Goal: Information Seeking & Learning: Learn about a topic

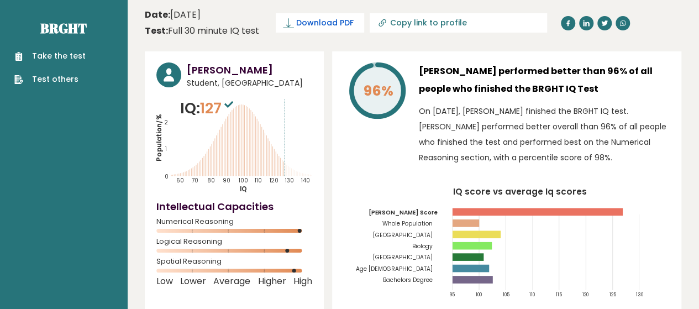
click at [327, 24] on span "Download PDF" at bounding box center [324, 23] width 57 height 12
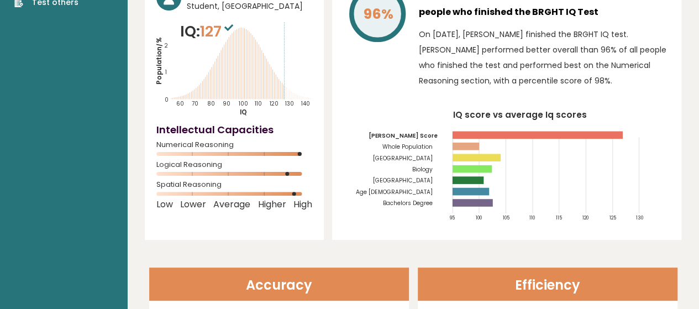
scroll to position [276, 0]
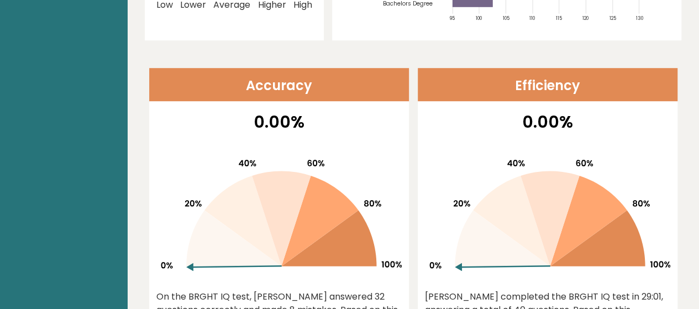
click at [291, 91] on header "Accuracy" at bounding box center [279, 84] width 260 height 33
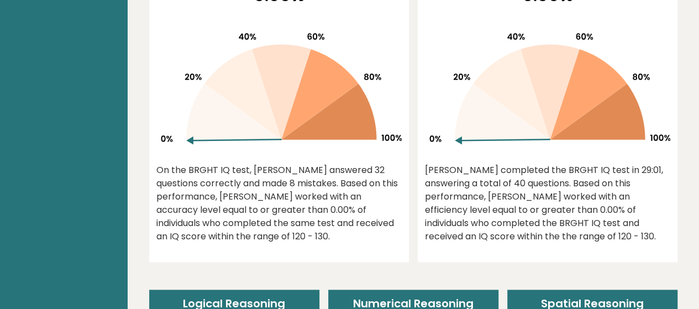
scroll to position [497, 0]
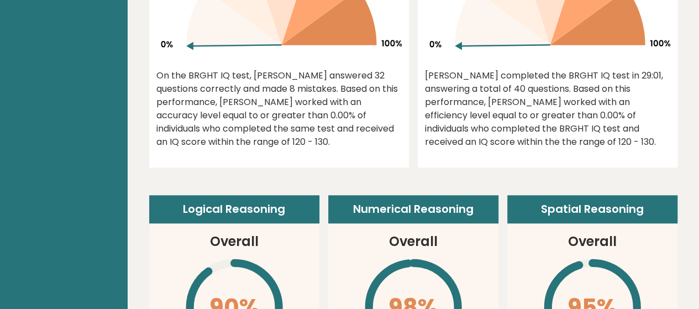
click at [252, 213] on header "Logical Reasoning" at bounding box center [234, 209] width 170 height 29
click at [232, 245] on h3 "Overall" at bounding box center [234, 241] width 49 height 20
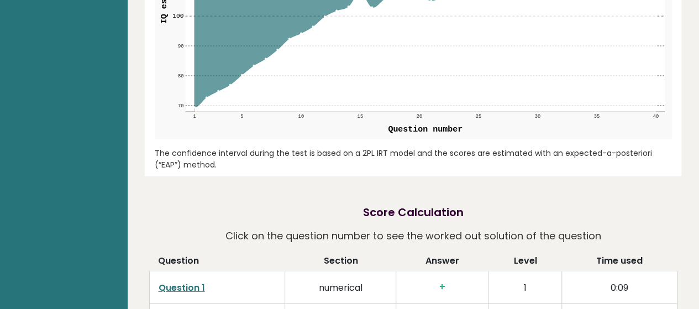
scroll to position [1546, 0]
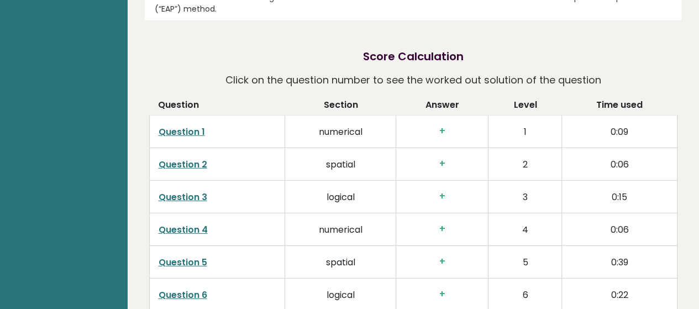
click at [276, 134] on td "Question 1" at bounding box center [217, 131] width 136 height 33
click at [178, 130] on link "Question 1" at bounding box center [181, 131] width 46 height 13
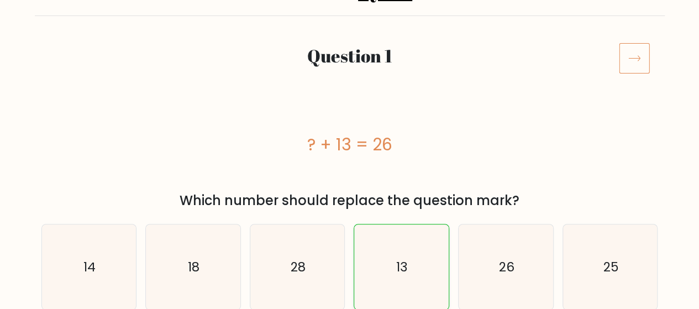
scroll to position [221, 0]
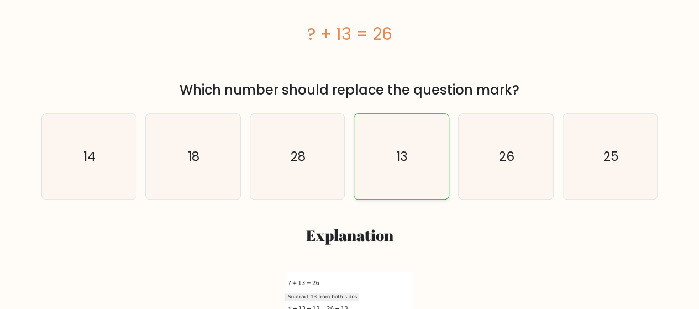
click at [408, 154] on text "13" at bounding box center [402, 156] width 12 height 18
radio input "true"
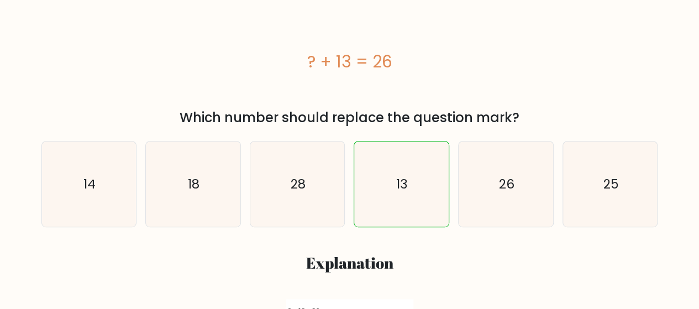
scroll to position [192, 0]
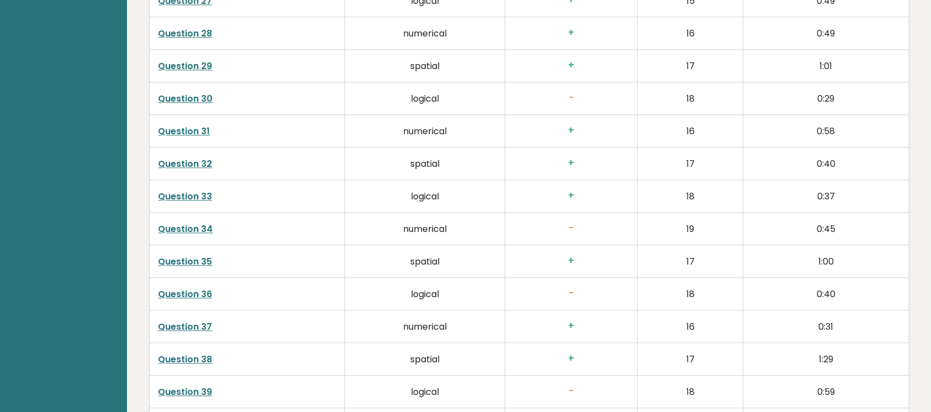
scroll to position [2669, 0]
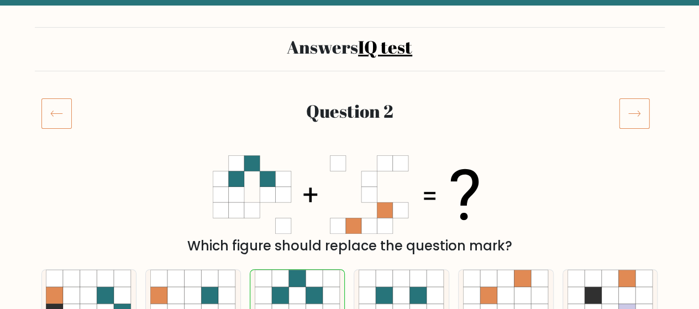
scroll to position [110, 0]
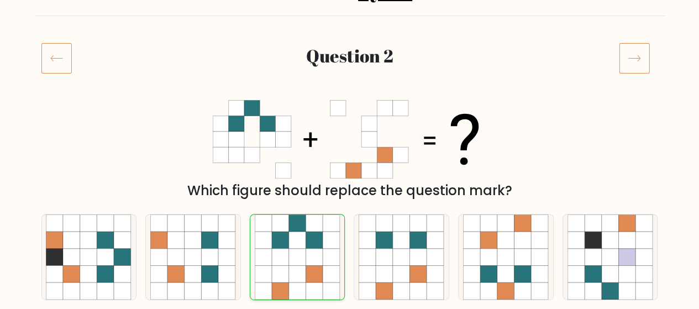
click at [326, 260] on icon at bounding box center [330, 256] width 17 height 17
click at [350, 47] on input "c." at bounding box center [350, 45] width 1 height 3
radio input "true"
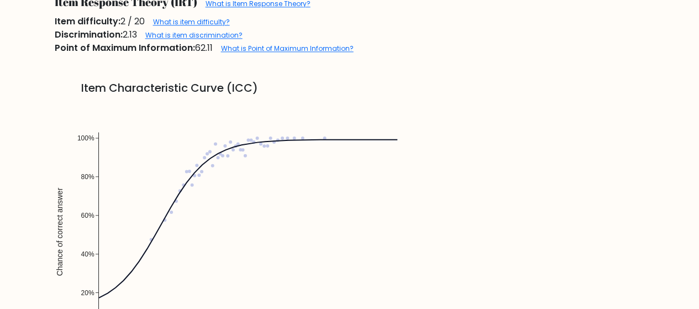
scroll to position [773, 0]
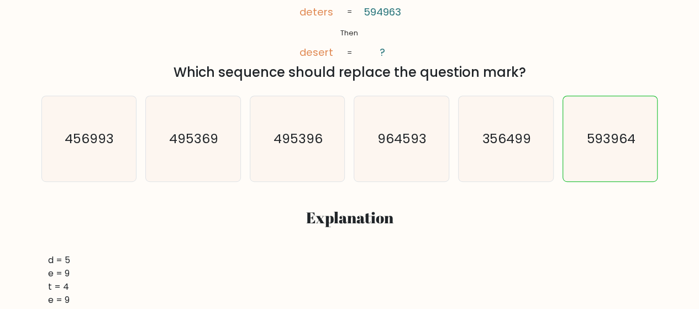
scroll to position [166, 0]
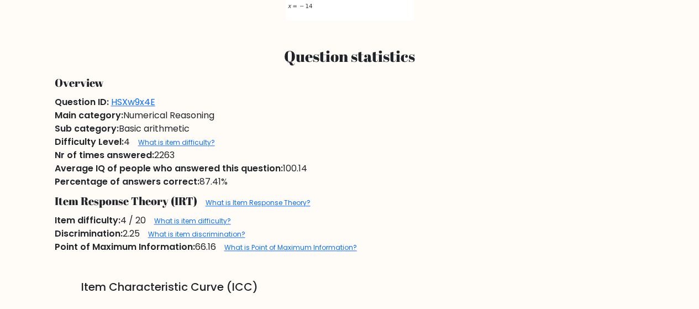
scroll to position [552, 0]
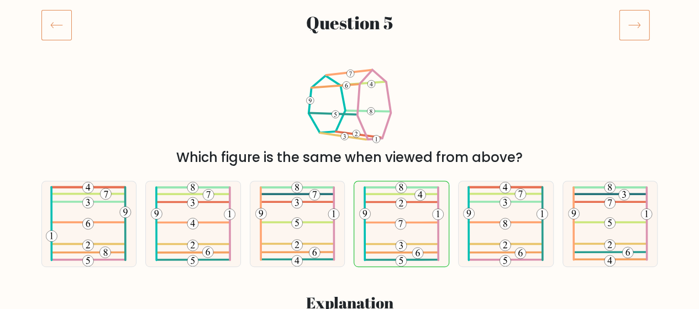
scroll to position [166, 0]
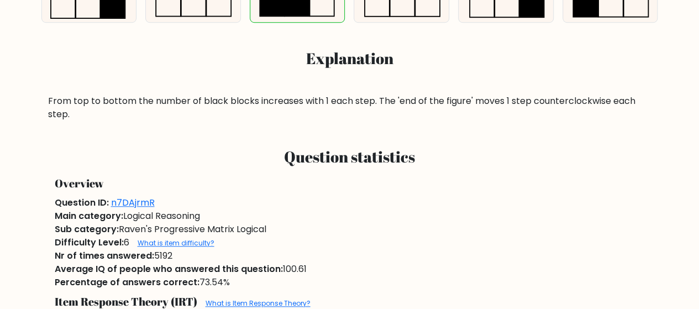
scroll to position [442, 0]
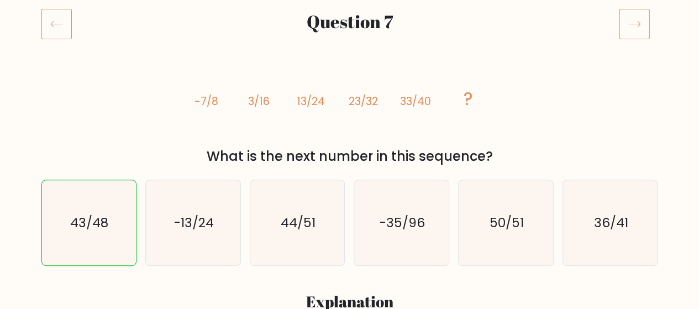
scroll to position [166, 0]
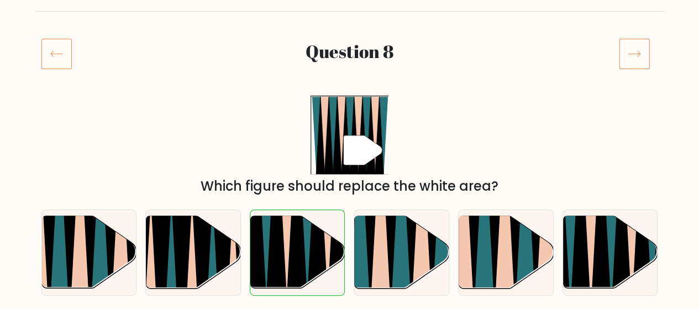
scroll to position [166, 0]
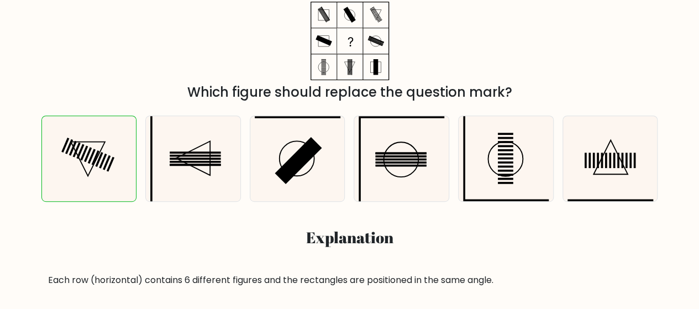
scroll to position [110, 0]
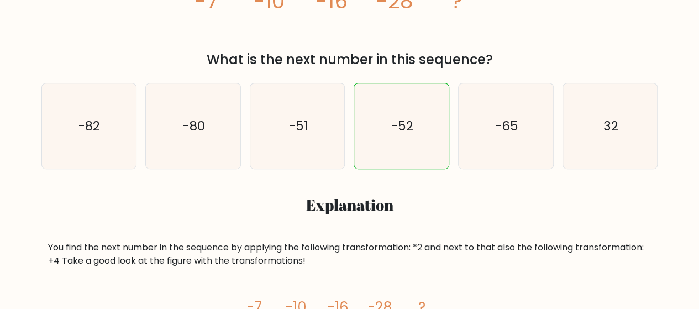
scroll to position [221, 0]
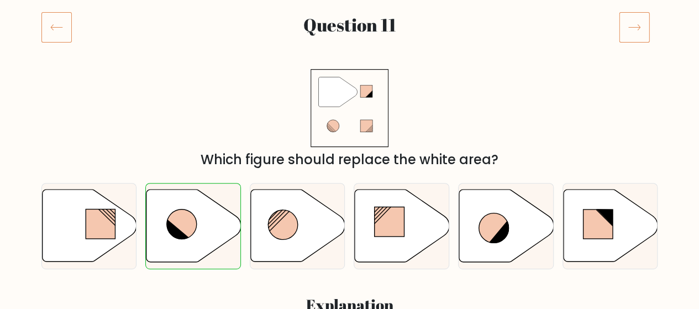
scroll to position [166, 0]
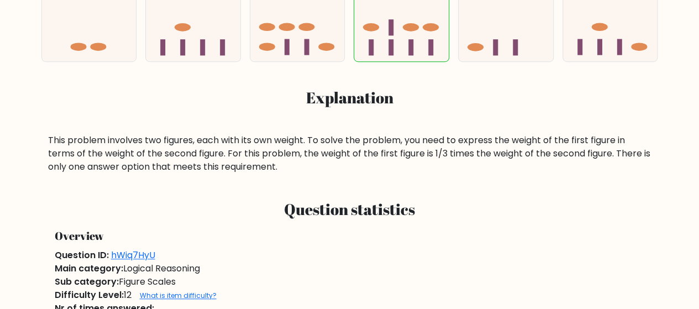
scroll to position [331, 0]
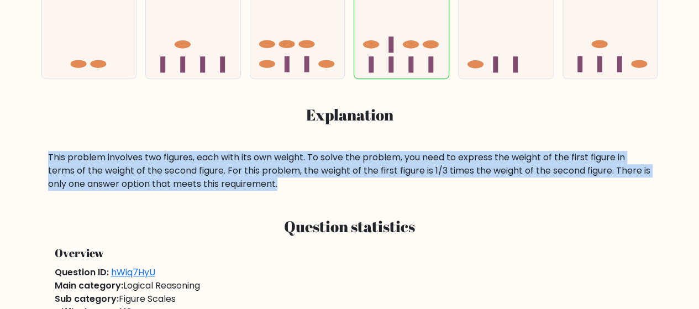
drag, startPoint x: 39, startPoint y: 156, endPoint x: 383, endPoint y: 191, distance: 346.3
copy div "This problem involves two figures, each with its own weight. To solve the probl…"
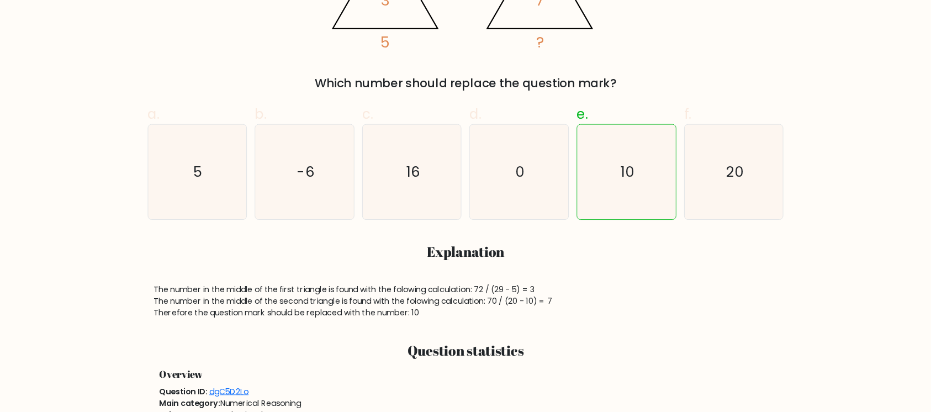
scroll to position [304, 0]
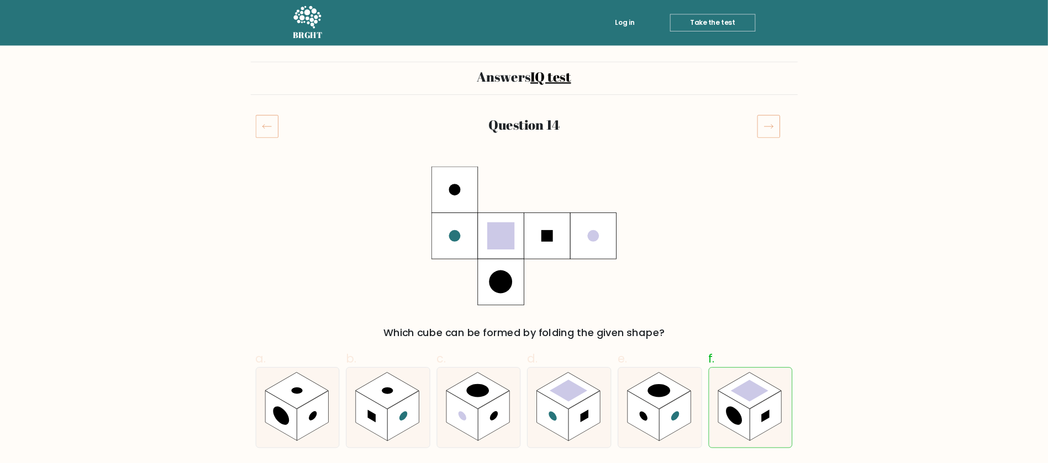
scroll to position [331, 0]
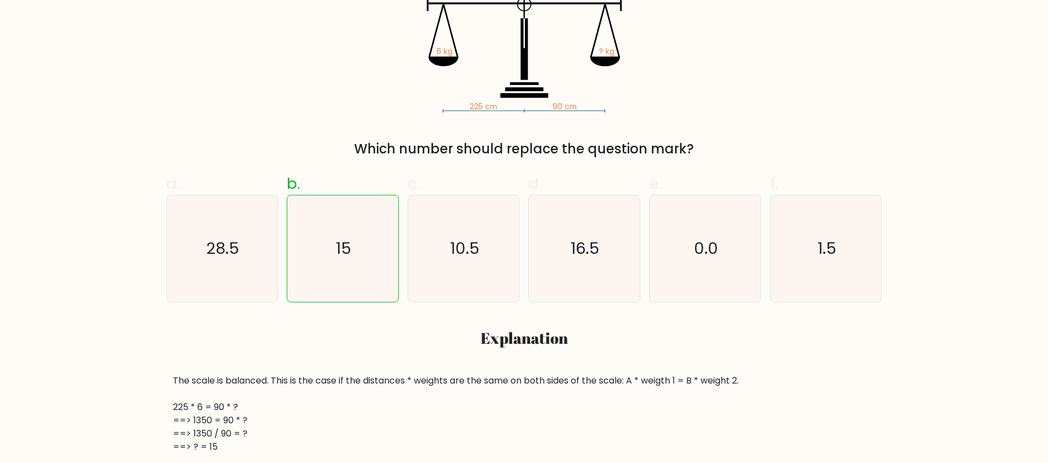
scroll to position [331, 0]
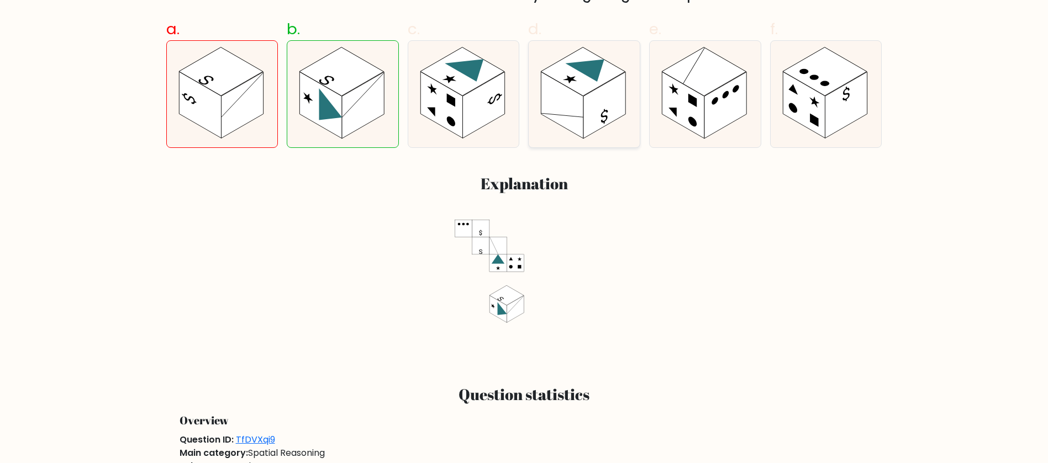
scroll to position [414, 0]
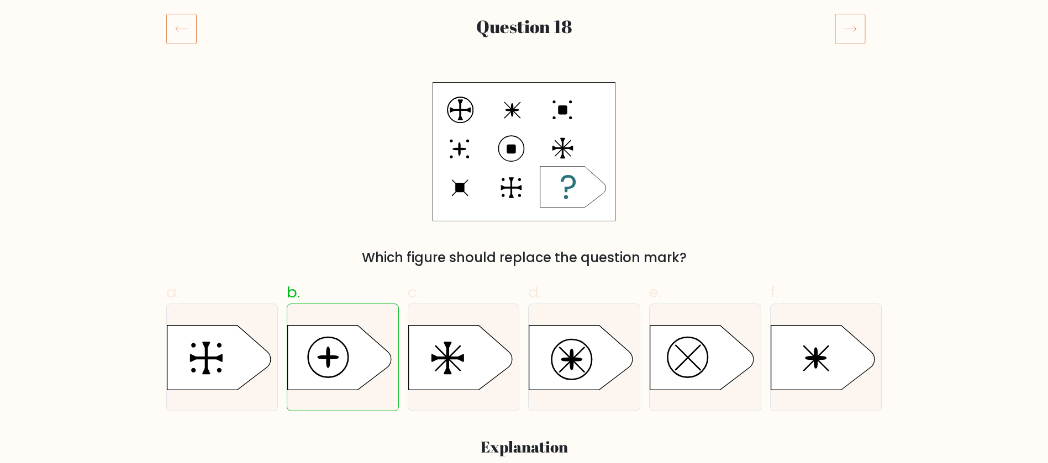
scroll to position [166, 0]
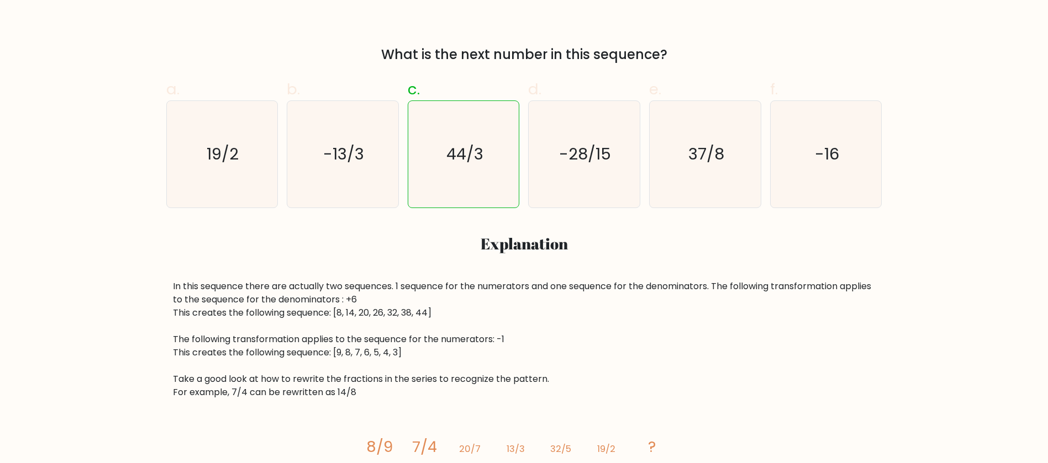
scroll to position [497, 0]
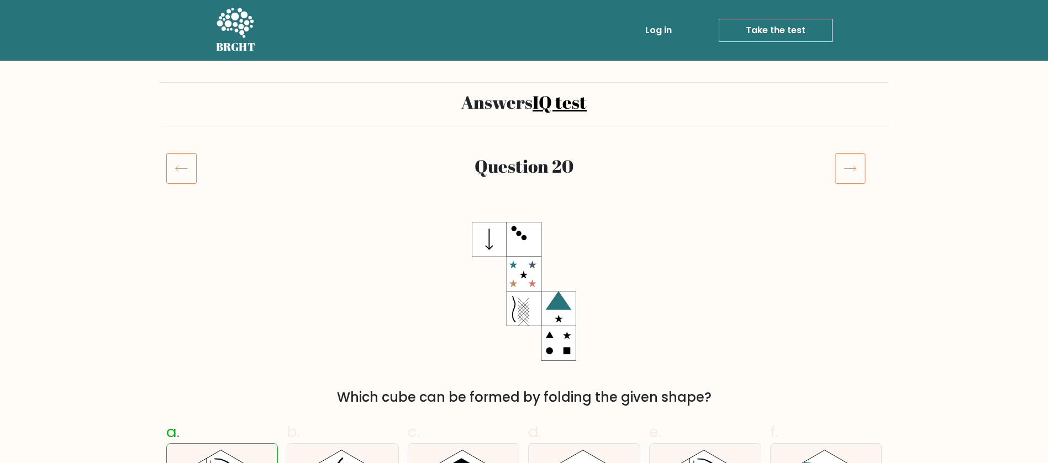
scroll to position [166, 0]
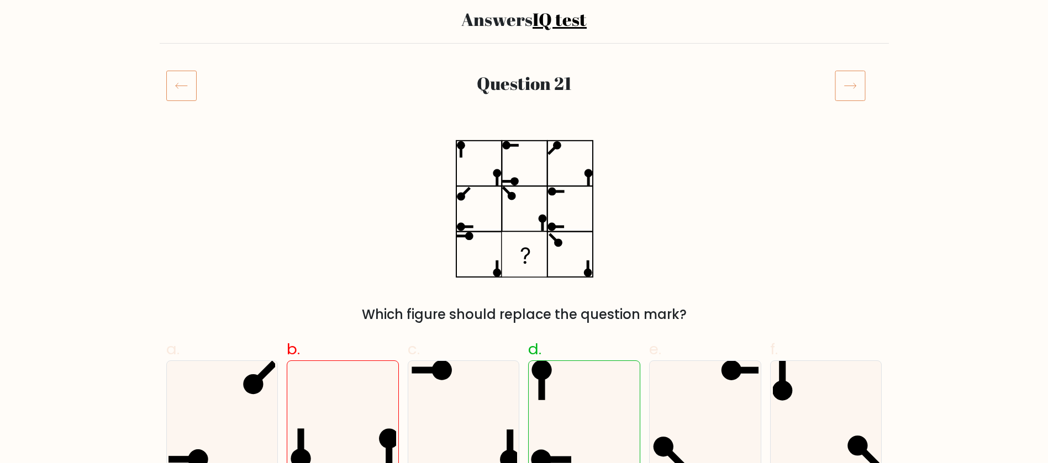
scroll to position [331, 0]
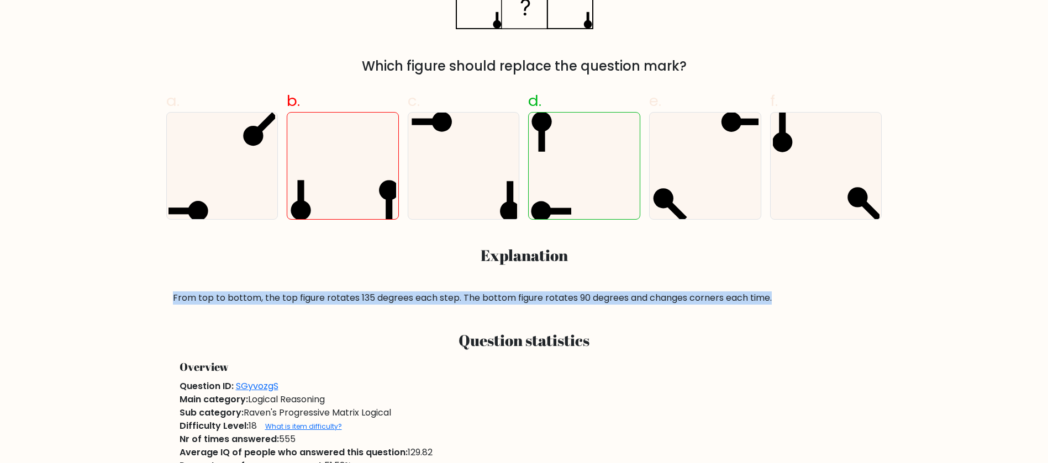
drag, startPoint x: 174, startPoint y: 298, endPoint x: 833, endPoint y: 270, distance: 658.8
click at [833, 270] on div "a. b. c." at bounding box center [524, 193] width 729 height 224
copy div "From top to bottom, the top figure rotates 135 degrees each step. The bottom fi…"
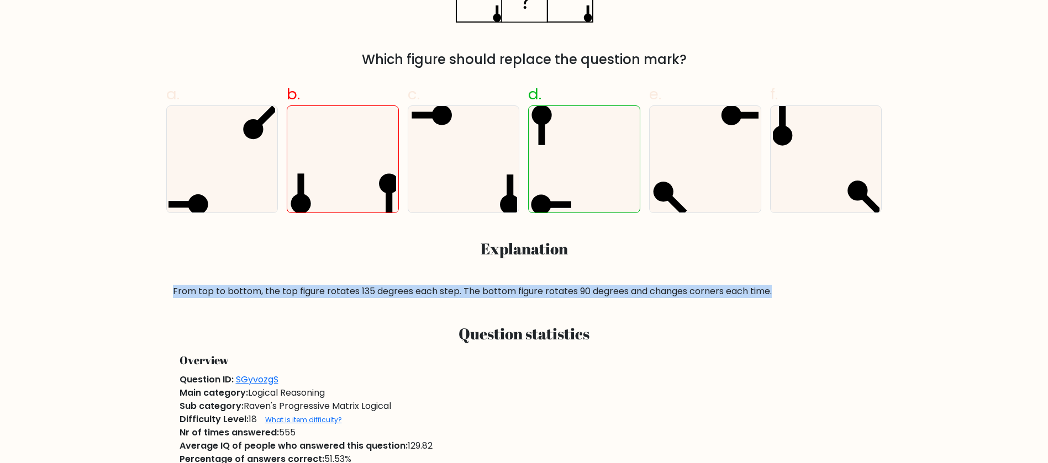
scroll to position [166, 0]
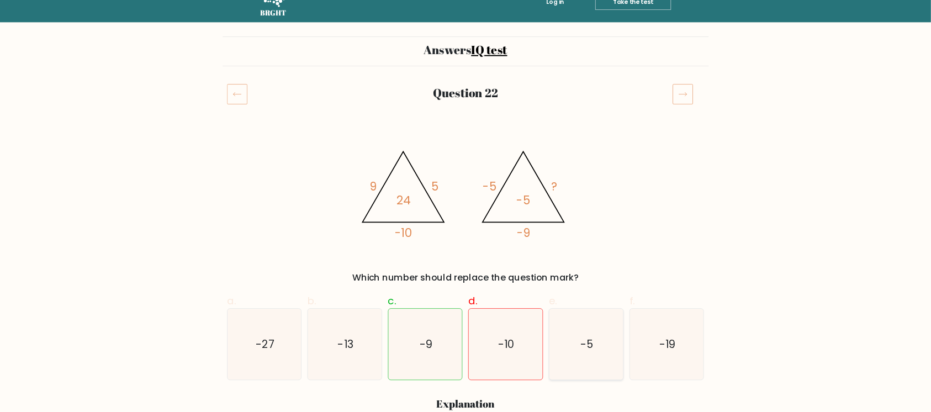
scroll to position [138, 0]
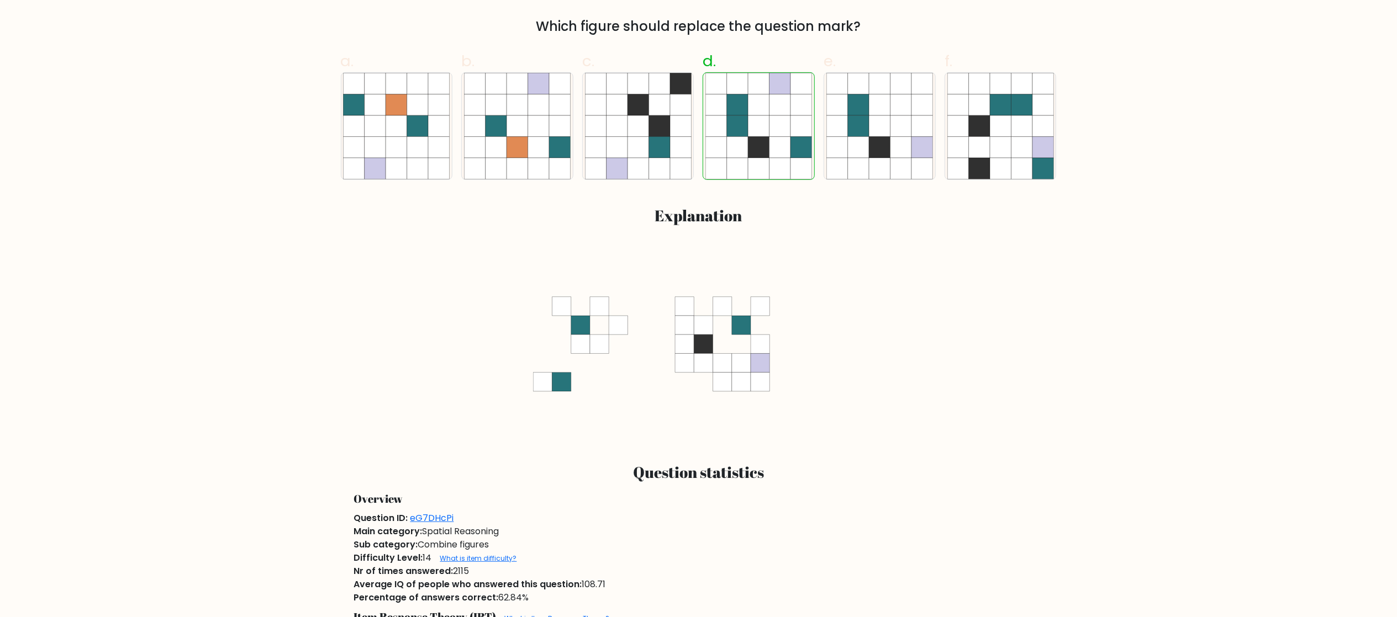
scroll to position [442, 0]
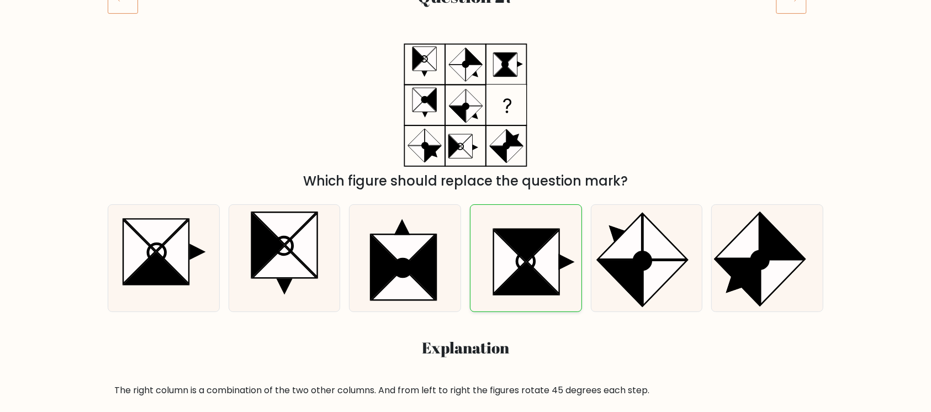
scroll to position [147, 0]
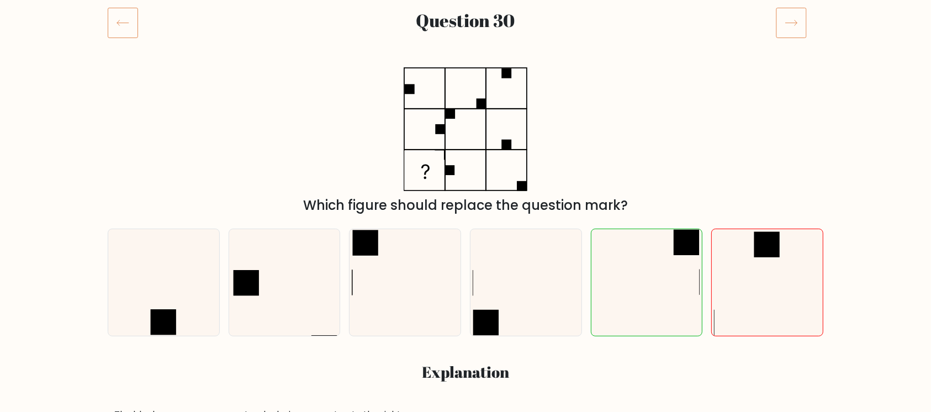
scroll to position [147, 0]
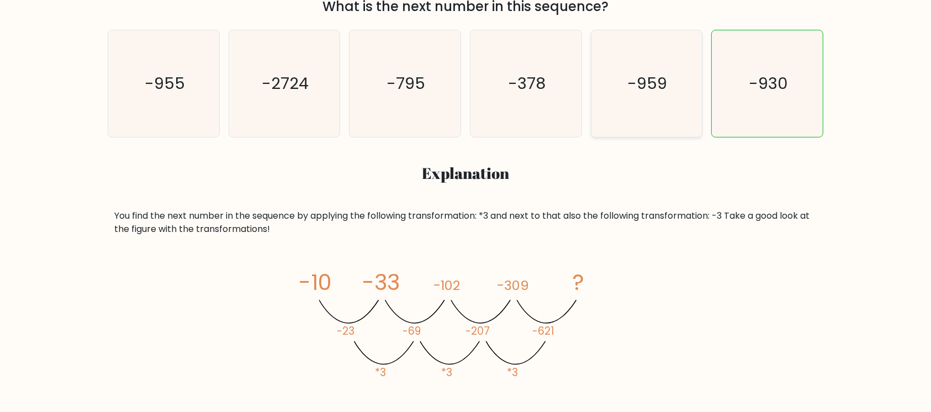
scroll to position [368, 0]
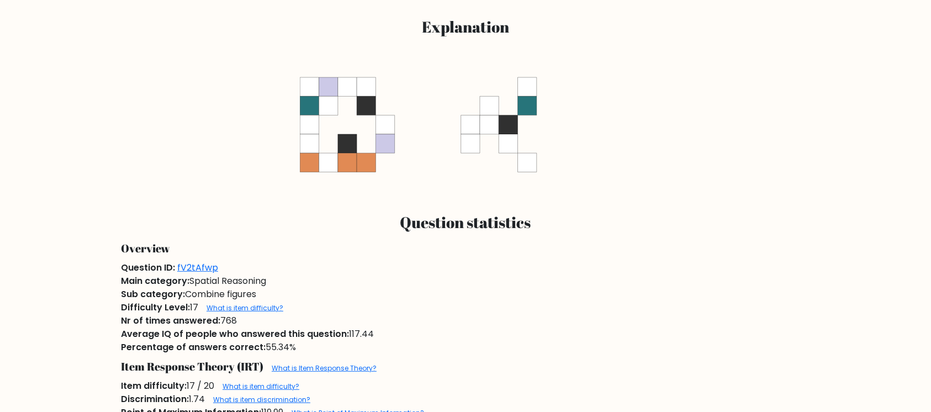
scroll to position [515, 0]
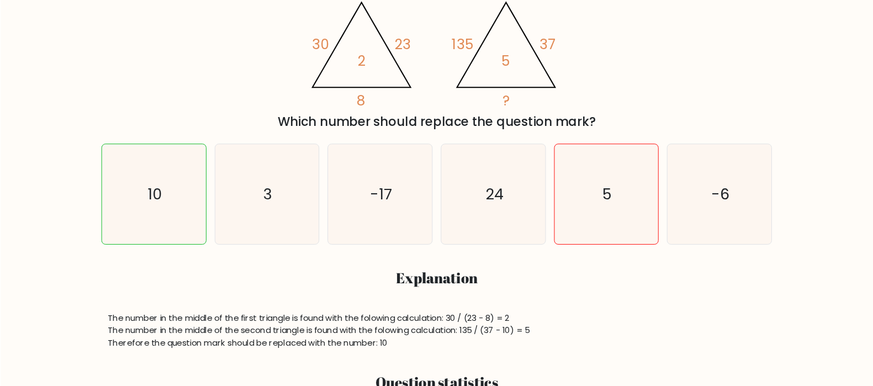
scroll to position [220, 0]
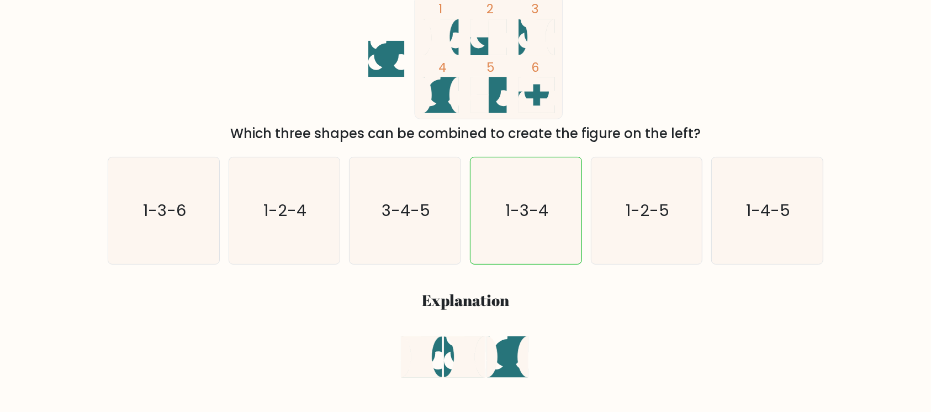
scroll to position [221, 0]
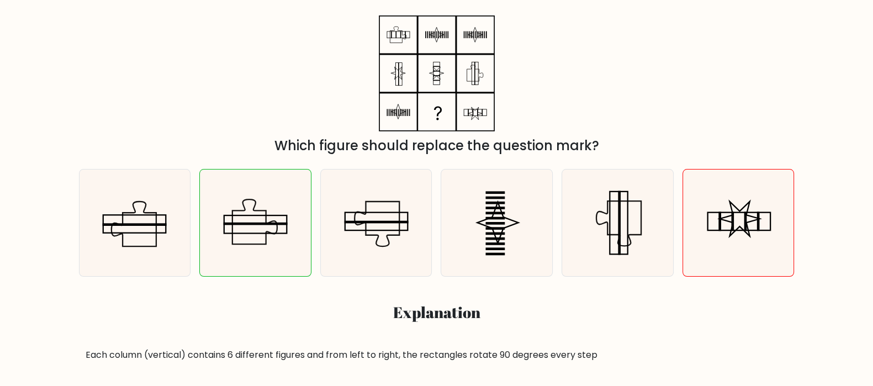
scroll to position [207, 0]
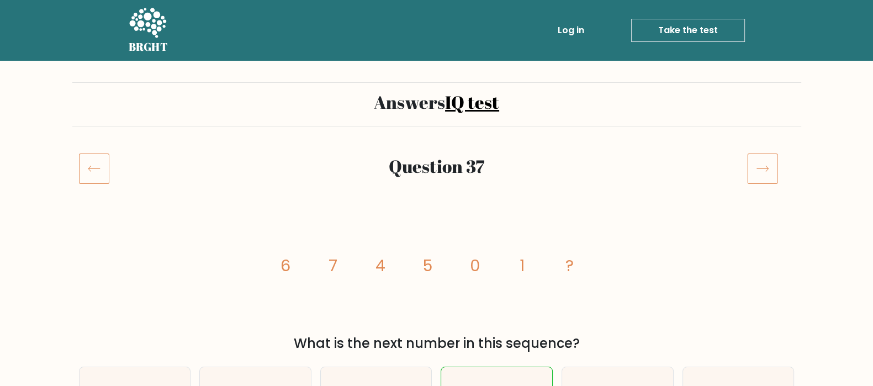
scroll to position [68, 0]
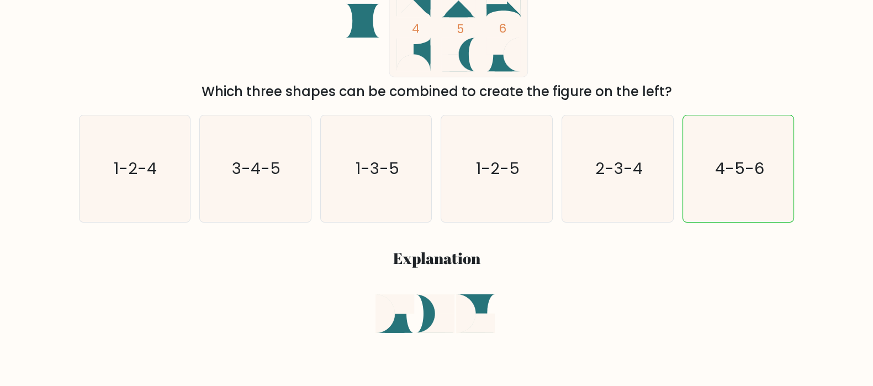
scroll to position [276, 0]
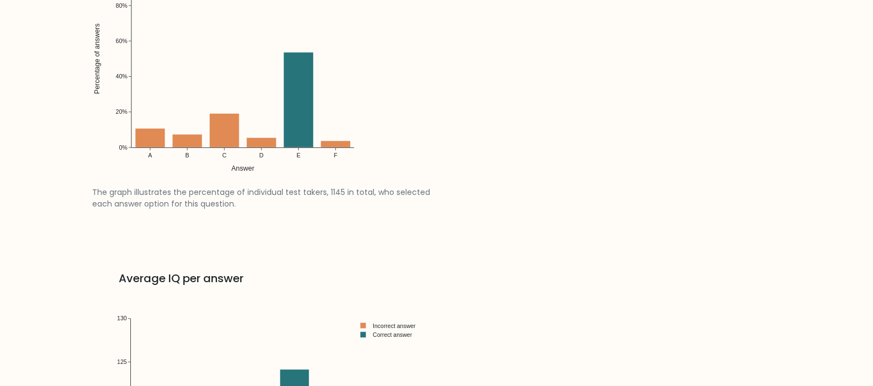
scroll to position [1519, 0]
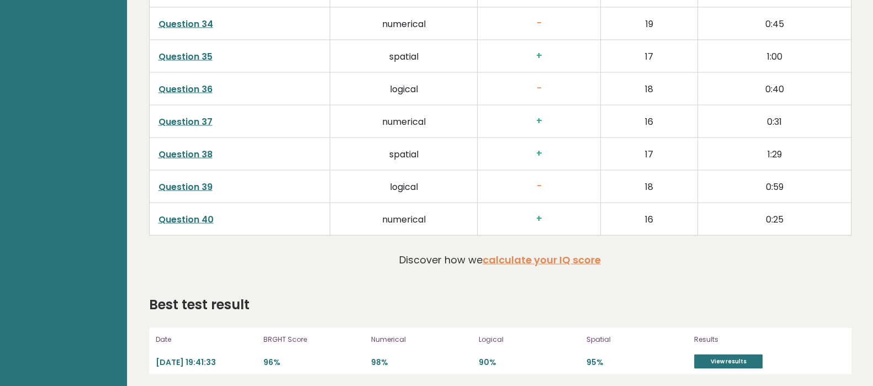
scroll to position [2764, 0]
click at [167, 357] on p "2024-12-13 19:41:33" at bounding box center [206, 362] width 101 height 10
click at [729, 357] on link "View results" at bounding box center [728, 361] width 68 height 14
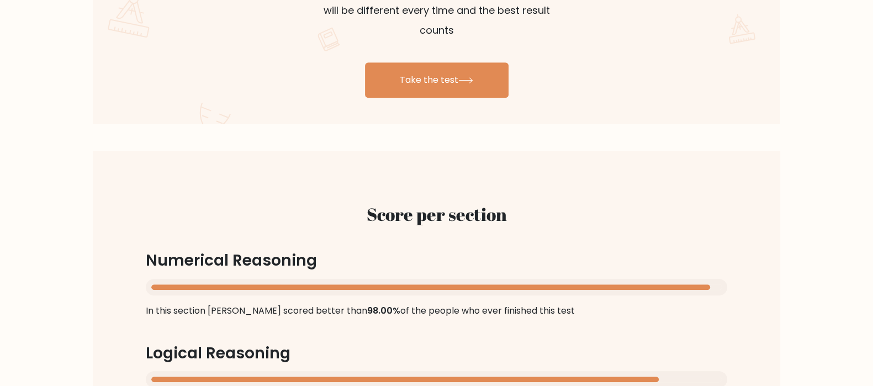
scroll to position [621, 0]
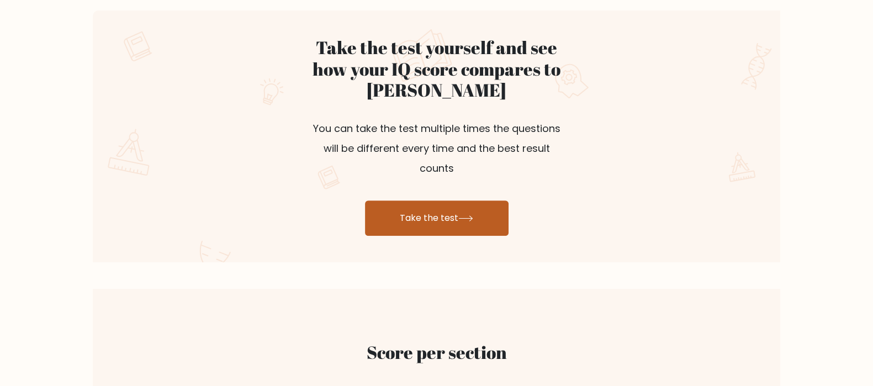
click at [438, 200] on link "Take the test" at bounding box center [437, 217] width 144 height 35
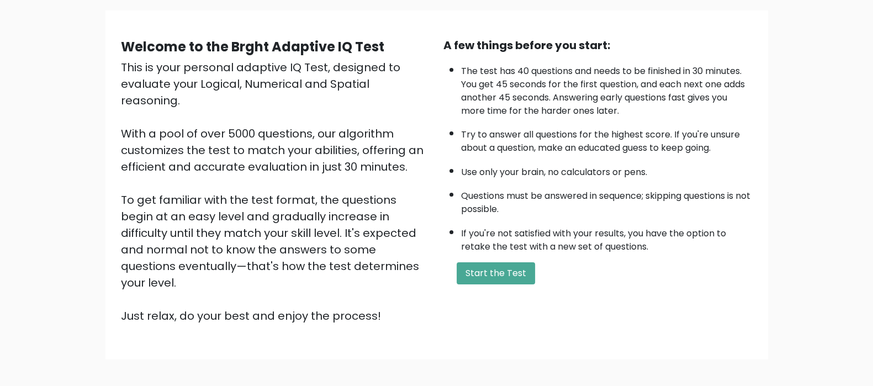
scroll to position [119, 0]
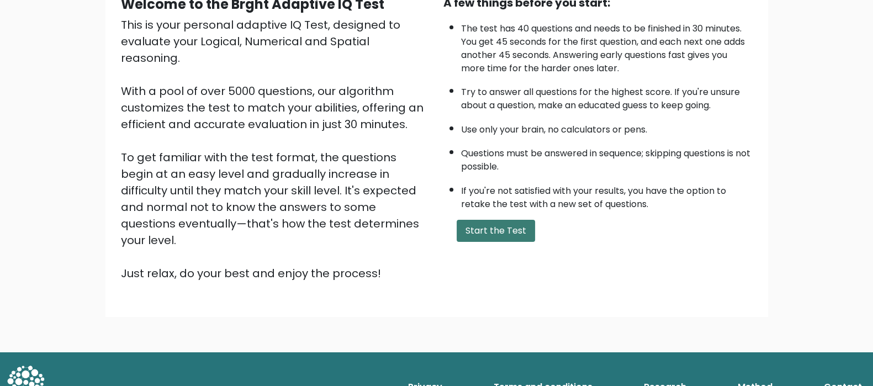
click at [507, 228] on button "Start the Test" at bounding box center [496, 231] width 78 height 22
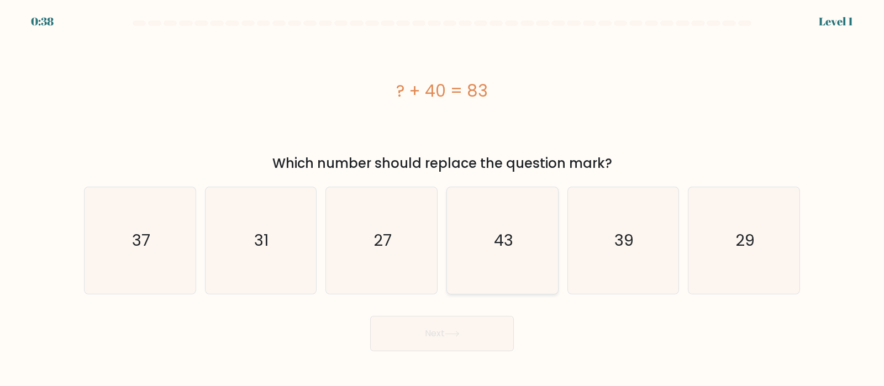
click at [499, 241] on text "43" at bounding box center [503, 240] width 19 height 22
click at [442, 199] on input "d. 43" at bounding box center [442, 196] width 1 height 6
radio input "true"
click at [450, 334] on icon at bounding box center [452, 334] width 15 height 6
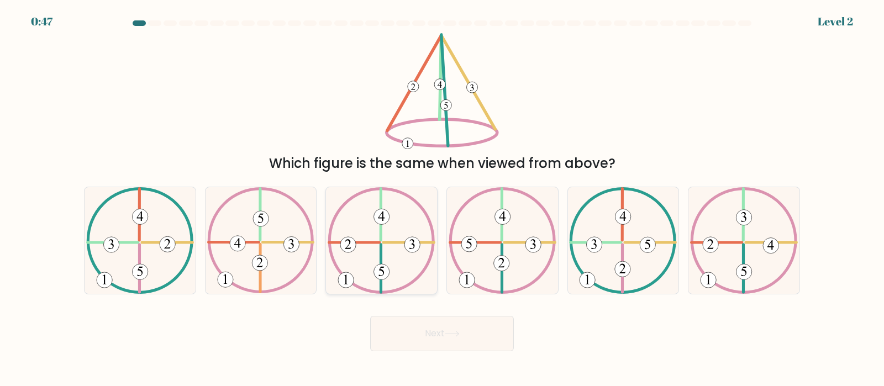
click at [389, 235] on icon at bounding box center [381, 240] width 108 height 107
click at [442, 199] on input "c." at bounding box center [442, 196] width 1 height 6
radio input "true"
click at [452, 331] on icon at bounding box center [452, 334] width 15 height 6
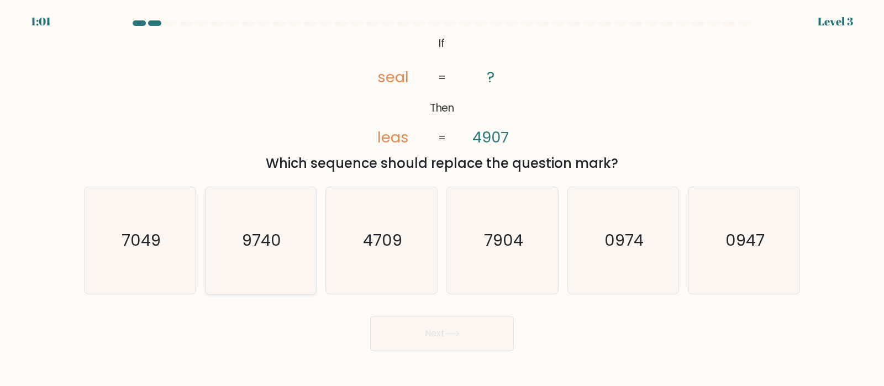
click at [253, 238] on text "9740" at bounding box center [261, 240] width 39 height 22
click at [442, 199] on input "b. 9740" at bounding box center [442, 196] width 1 height 6
radio input "true"
click at [447, 336] on button "Next" at bounding box center [442, 333] width 144 height 35
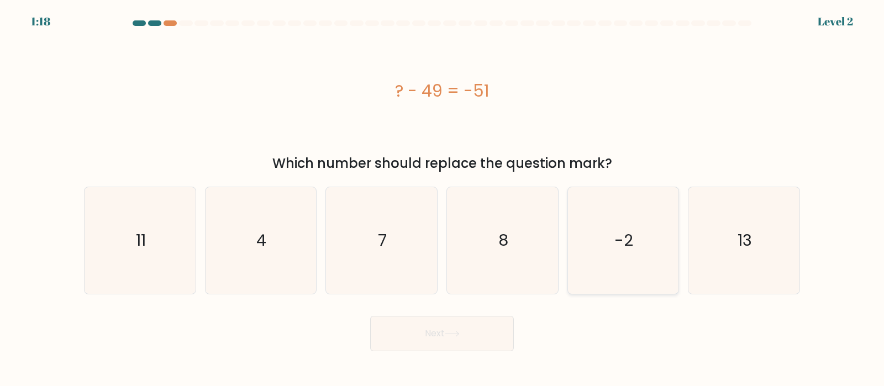
click at [630, 252] on icon "-2" at bounding box center [622, 240] width 107 height 107
click at [442, 199] on input "e. -2" at bounding box center [442, 196] width 1 height 6
radio input "true"
click at [467, 332] on button "Next" at bounding box center [442, 333] width 144 height 35
